Goal: Check status: Check status

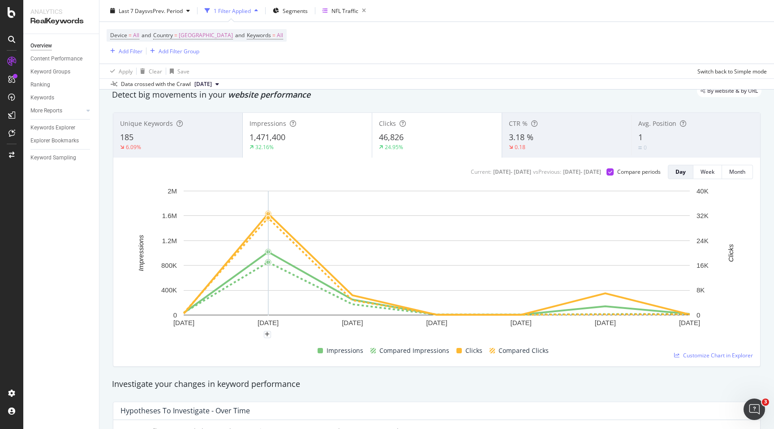
scroll to position [37, 0]
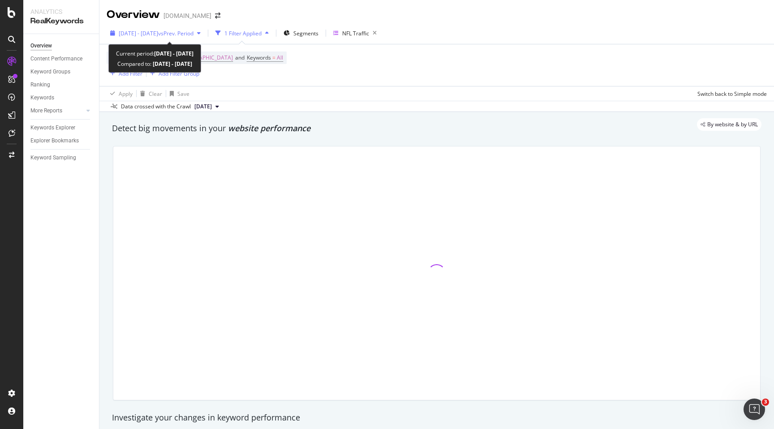
click at [204, 36] on div "[DATE] - [DATE] vs Prev. Period" at bounding box center [156, 32] width 98 height 13
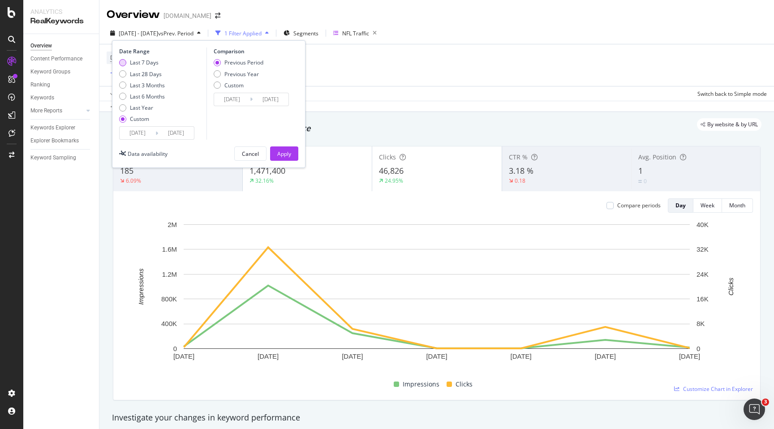
click at [147, 62] on div "Last 7 Days" at bounding box center [144, 63] width 29 height 8
type input "[DATE]"
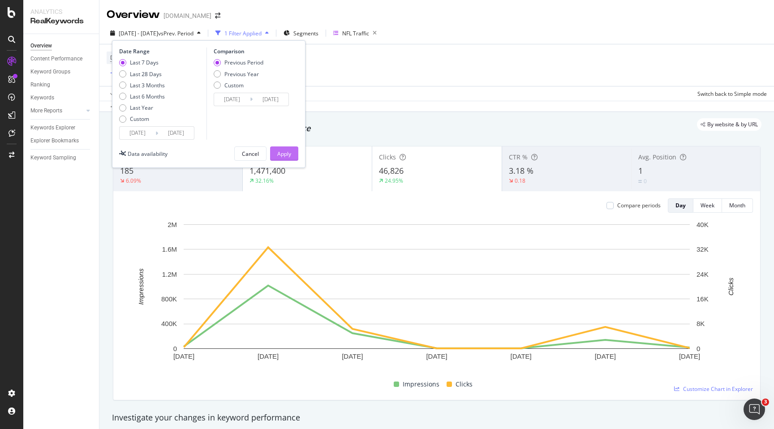
click at [284, 148] on div "Apply" at bounding box center [284, 153] width 14 height 13
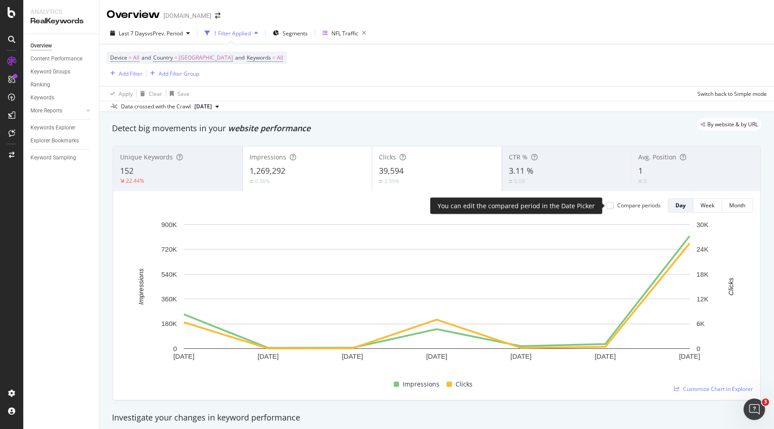
click at [617, 203] on div "Compare periods" at bounding box center [634, 206] width 54 height 8
click at [612, 204] on div at bounding box center [610, 205] width 7 height 7
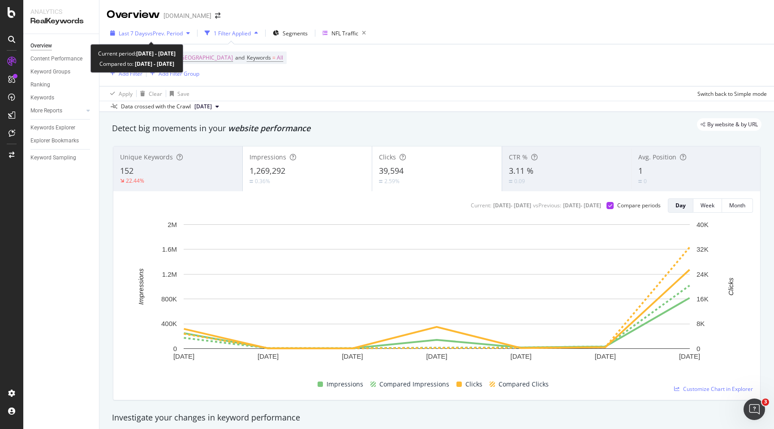
click at [188, 29] on div "Last 7 Days vs Prev. Period" at bounding box center [150, 32] width 87 height 13
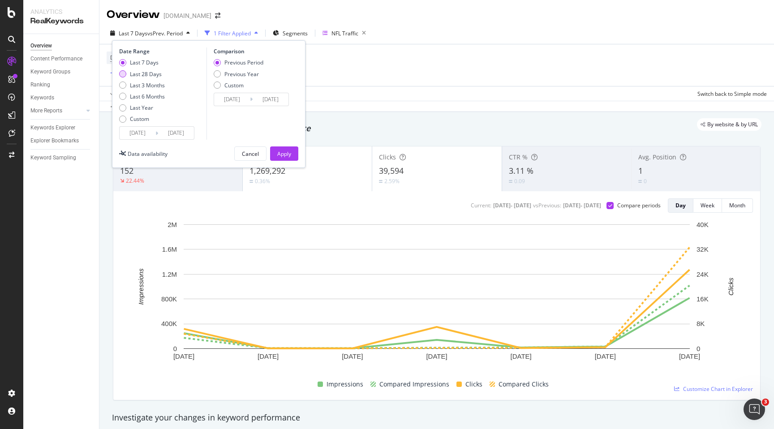
click at [159, 74] on div "Last 28 Days" at bounding box center [146, 74] width 32 height 8
type input "[DATE]"
click at [288, 154] on div "Apply" at bounding box center [284, 154] width 14 height 8
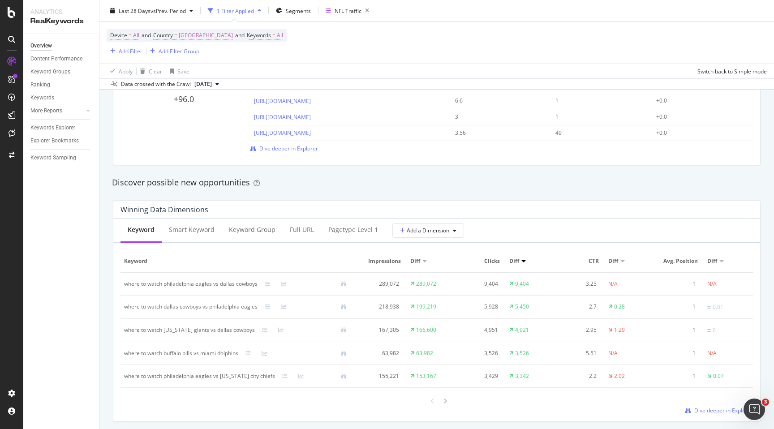
scroll to position [704, 0]
